Goal: Information Seeking & Learning: Learn about a topic

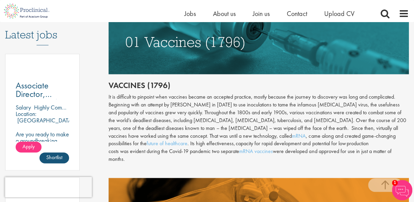
scroll to position [356, 0]
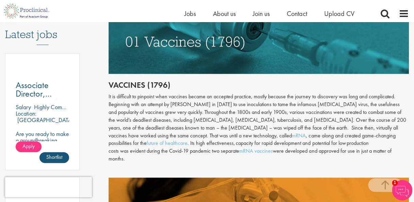
click at [144, 97] on div "It is difficult to pinpoint when vaccines became an accepted practice, mostly b…" at bounding box center [259, 128] width 300 height 70
copy div "pinpoint"
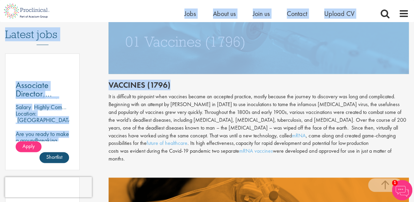
drag, startPoint x: 174, startPoint y: 21, endPoint x: 281, endPoint y: 96, distance: 130.6
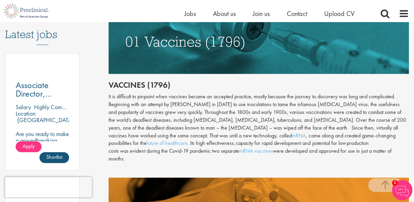
drag, startPoint x: 281, startPoint y: 96, endPoint x: 282, endPoint y: 103, distance: 7.3
click at [282, 103] on div "It is difficult to pinpoint when vaccines became an accepted practice, mostly b…" at bounding box center [259, 128] width 300 height 70
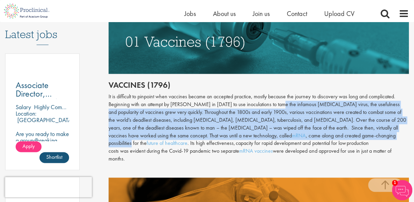
drag, startPoint x: 282, startPoint y: 103, endPoint x: 295, endPoint y: 125, distance: 25.6
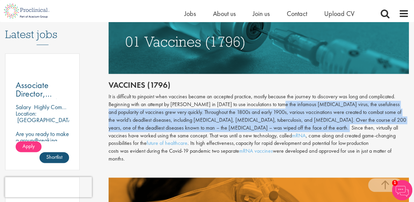
click at [295, 125] on div "It is difficult to pinpoint when vaccines became an accepted practice, mostly b…" at bounding box center [259, 128] width 300 height 70
click at [265, 115] on div "It is difficult to pinpoint when vaccines became an accepted practice, mostly b…" at bounding box center [259, 128] width 300 height 70
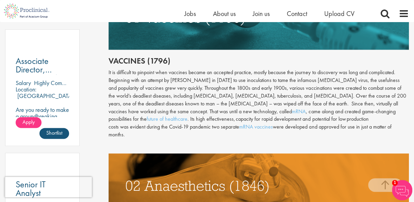
scroll to position [380, 0]
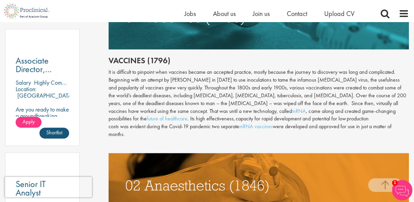
click at [181, 94] on div "It is difficult to pinpoint when vaccines became an accepted practice, mostly b…" at bounding box center [259, 103] width 300 height 70
copy div "[MEDICAL_DATA]"
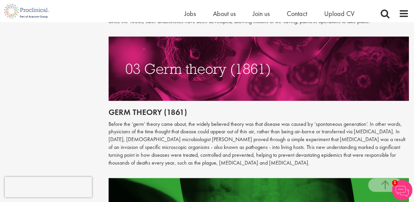
scroll to position [637, 0]
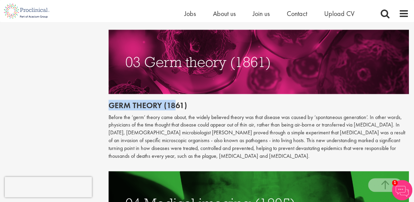
drag, startPoint x: 105, startPoint y: 95, endPoint x: 174, endPoint y: 96, distance: 69.1
click at [174, 101] on h2 "Germ theory (1861)" at bounding box center [259, 105] width 300 height 9
click at [124, 101] on h2 "Germ theory (1861)" at bounding box center [259, 105] width 300 height 9
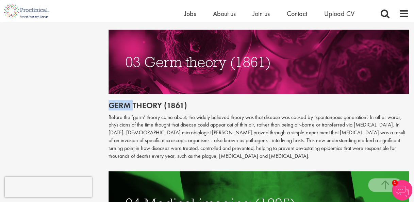
click at [124, 101] on h2 "Germ theory (1861)" at bounding box center [259, 105] width 300 height 9
copy h2 "Germ"
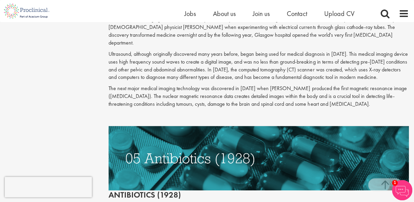
scroll to position [877, 0]
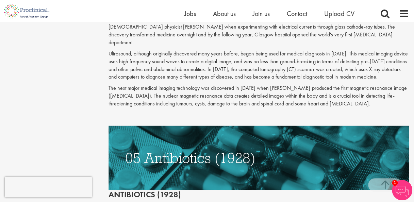
click at [210, 111] on p at bounding box center [259, 115] width 300 height 8
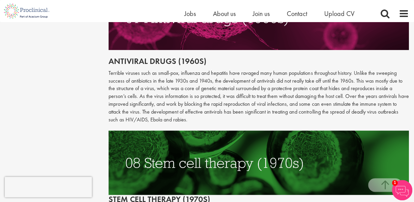
scroll to position [1312, 0]
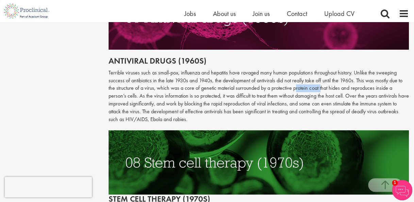
drag, startPoint x: 296, startPoint y: 62, endPoint x: 320, endPoint y: 68, distance: 25.0
click at [320, 69] on p "Terrible viruses such as small-pox, influenza and hepatitis have ravaged many h…" at bounding box center [259, 96] width 300 height 54
drag, startPoint x: 320, startPoint y: 68, endPoint x: 271, endPoint y: 63, distance: 49.2
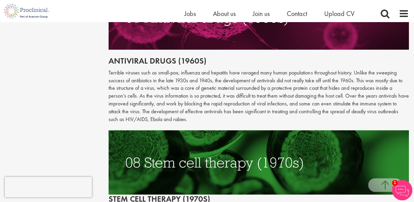
click at [271, 69] on p "Terrible viruses such as small-pox, influenza and hepatitis have ravaged many h…" at bounding box center [259, 96] width 300 height 54
drag, startPoint x: 272, startPoint y: 63, endPoint x: 319, endPoint y: 65, distance: 47.3
click at [319, 69] on p "Terrible viruses such as small-pox, influenza and hepatitis have ravaged many h…" at bounding box center [259, 96] width 300 height 54
copy p "protective protein coat"
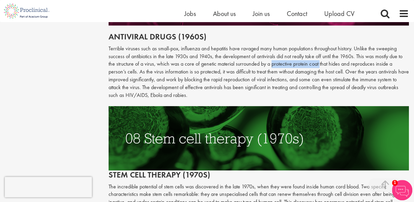
scroll to position [1337, 0]
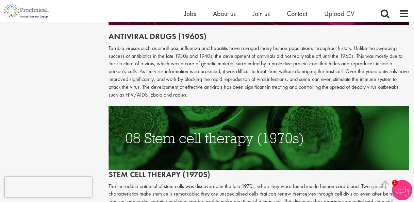
click at [308, 75] on p "Terrible viruses such as small-pox, influenza and hepatitis have ravaged many h…" at bounding box center [259, 72] width 300 height 54
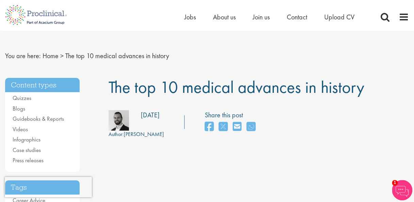
scroll to position [0, 0]
